Goal: Task Accomplishment & Management: Manage account settings

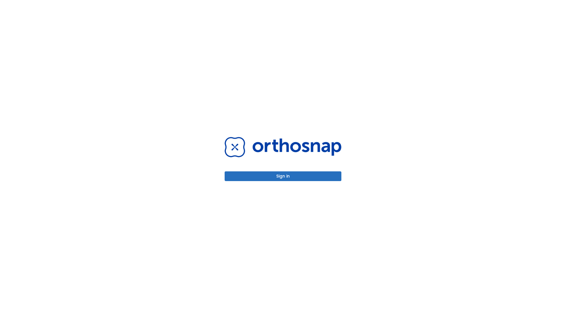
click at [283, 176] on button "Sign in" at bounding box center [283, 177] width 117 height 10
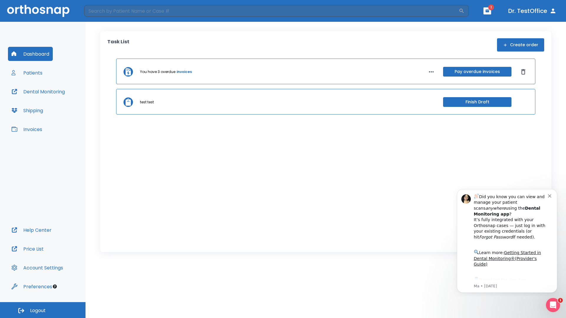
click at [43, 310] on span "Logout" at bounding box center [38, 311] width 16 height 6
